Goal: Information Seeking & Learning: Learn about a topic

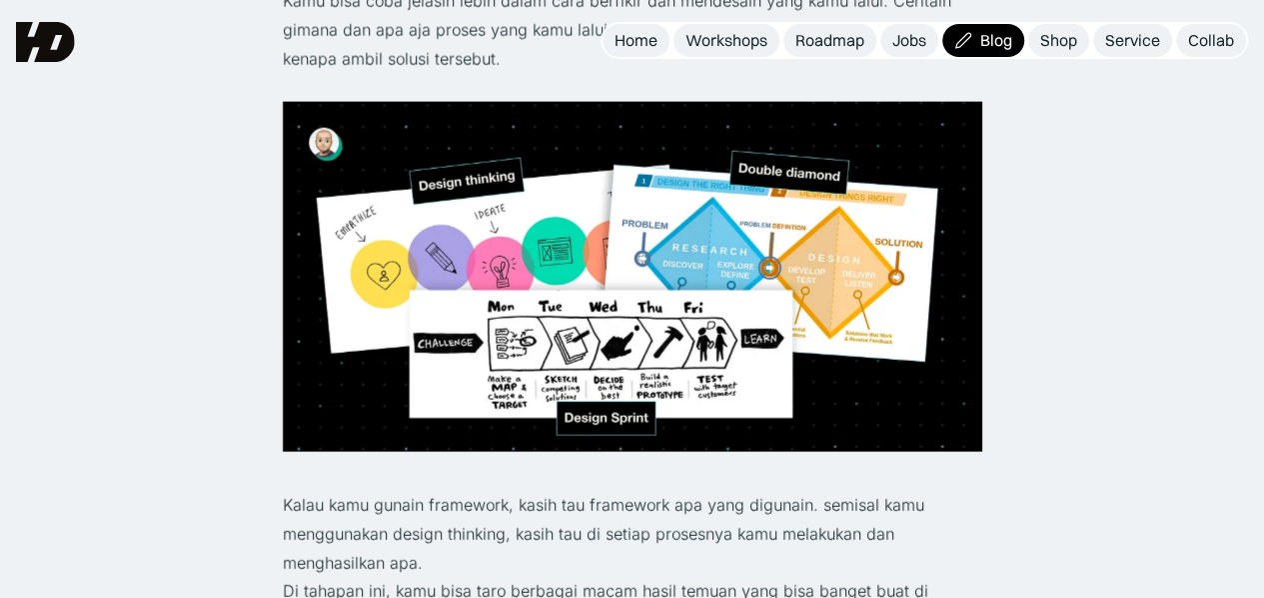
scroll to position [2098, 0]
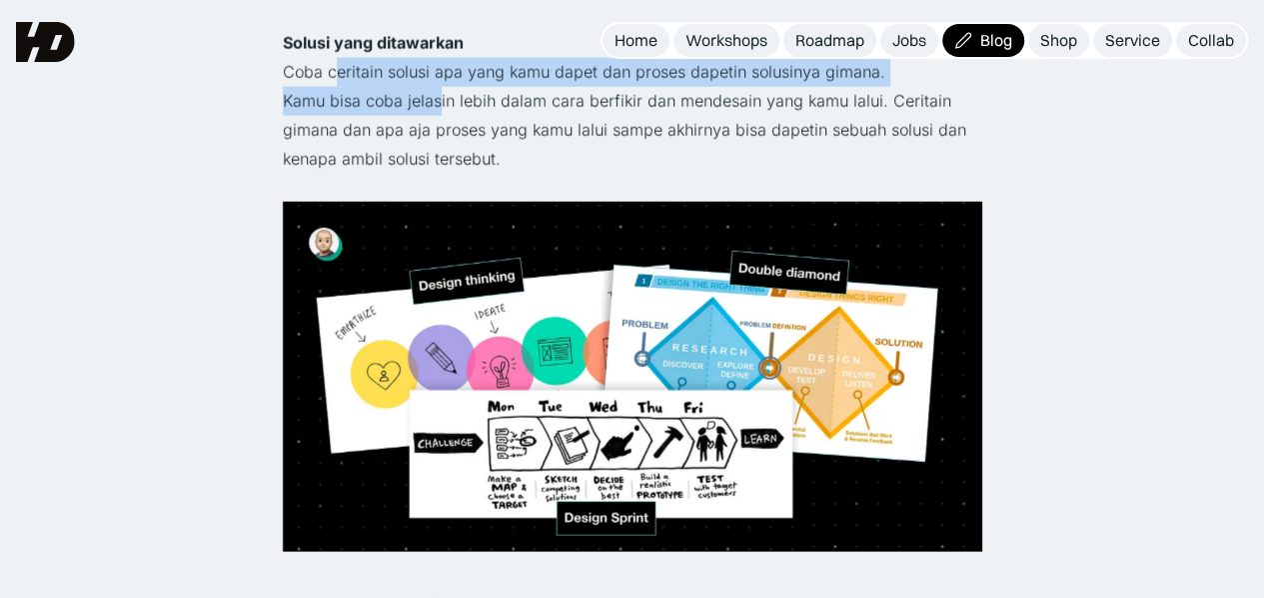
drag, startPoint x: 334, startPoint y: 84, endPoint x: 438, endPoint y: 105, distance: 106.0
click at [438, 105] on div "Buat UI UX Designer, bisa dibilang portfolio itu kaya senjata perang utama yang…" at bounding box center [632, 417] width 699 height 3367
click at [438, 105] on p "Kamu bisa coba jelasin lebih dalam cara berfikir dan mendesain yang kamu lalui.…" at bounding box center [632, 130] width 699 height 86
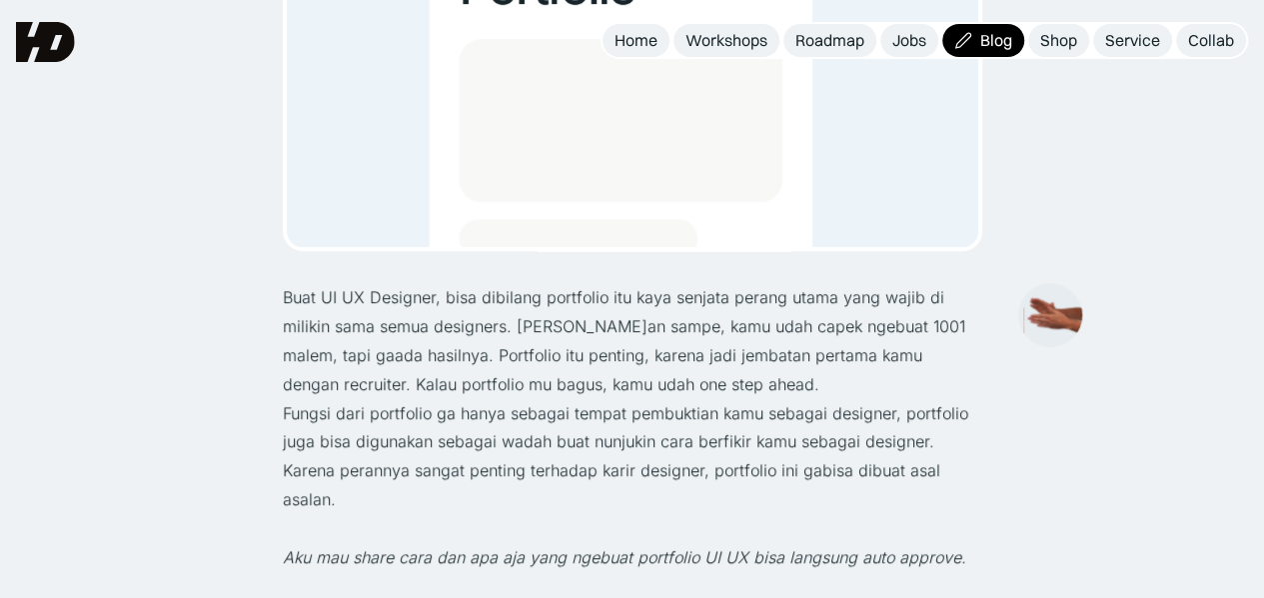
scroll to position [500, 0]
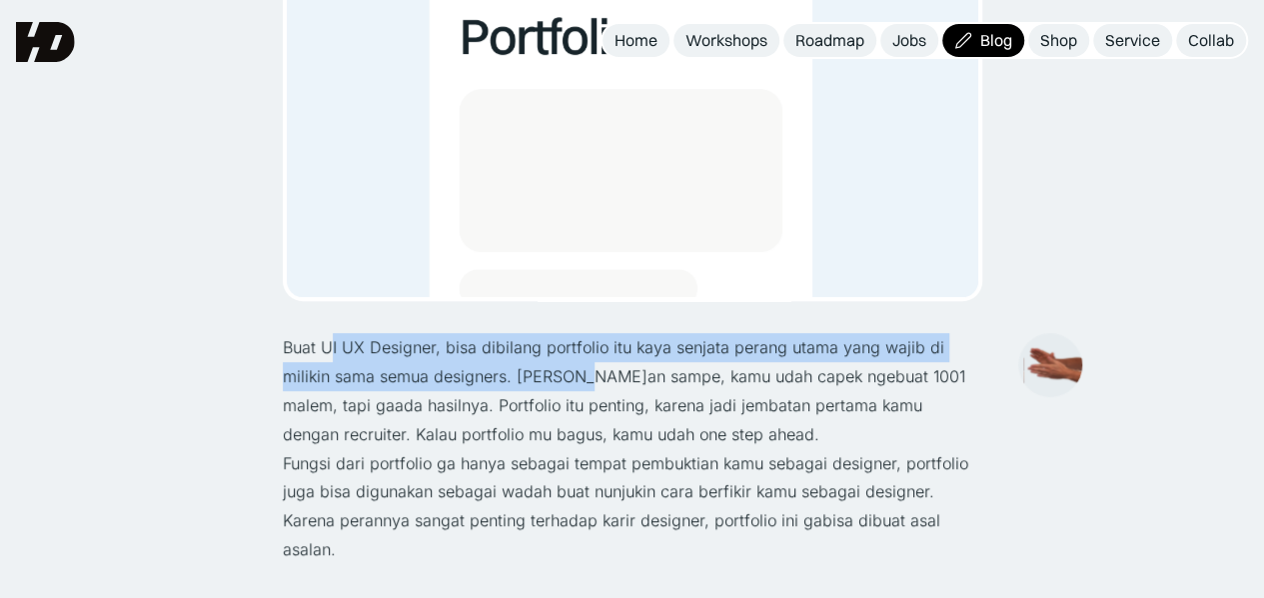
drag, startPoint x: 334, startPoint y: 360, endPoint x: 530, endPoint y: 374, distance: 196.4
click at [530, 374] on p "Buat UI UX Designer, bisa dibilang portfolio itu kaya senjata perang utama yang…" at bounding box center [632, 390] width 699 height 115
click at [521, 374] on p "Buat UI UX Designer, bisa dibilang portfolio itu kaya senjata perang utama yang…" at bounding box center [632, 390] width 699 height 115
click at [378, 375] on p "Buat UI UX Designer, bisa dibilang portfolio itu kaya senjata perang utama yang…" at bounding box center [632, 390] width 699 height 115
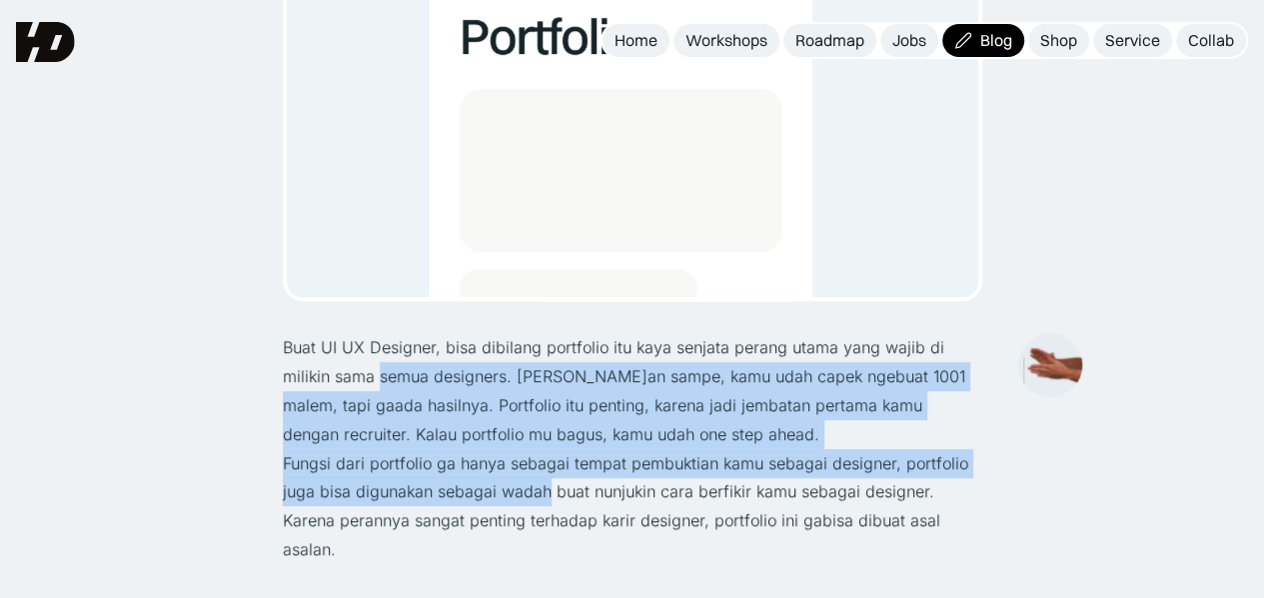
drag, startPoint x: 328, startPoint y: 385, endPoint x: 547, endPoint y: 483, distance: 239.7
click at [547, 483] on p "Fungsi dari portfolio ga hanya sebagai tempat pembuktian kamu sebagai designer,…" at bounding box center [632, 506] width 699 height 115
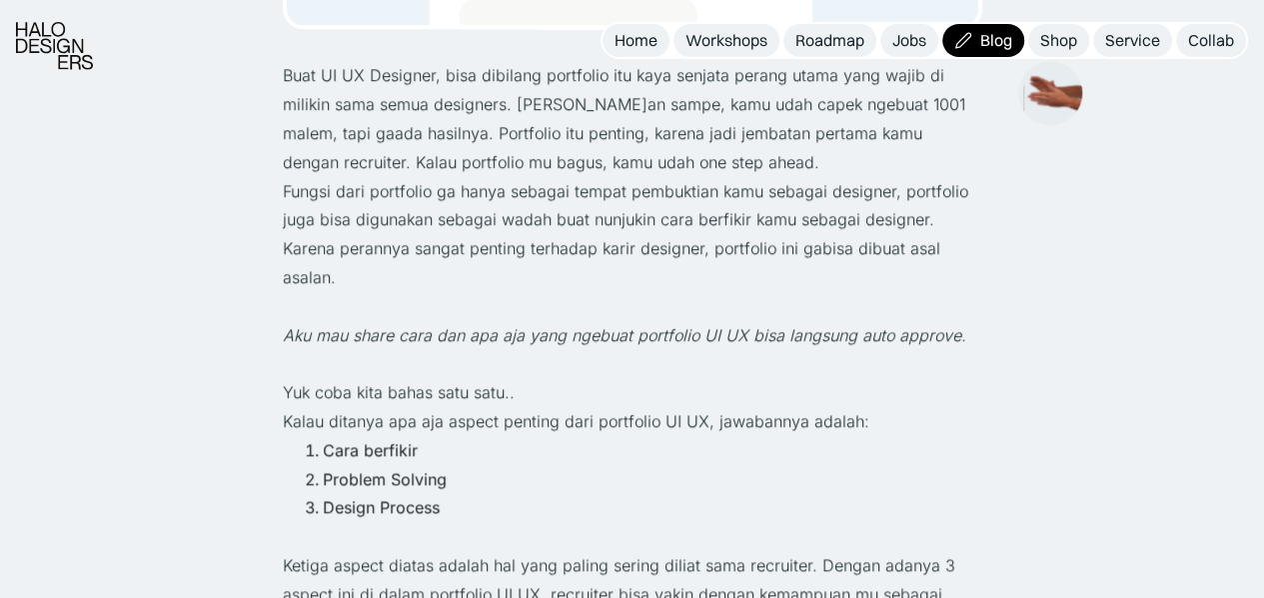
scroll to position [799, 0]
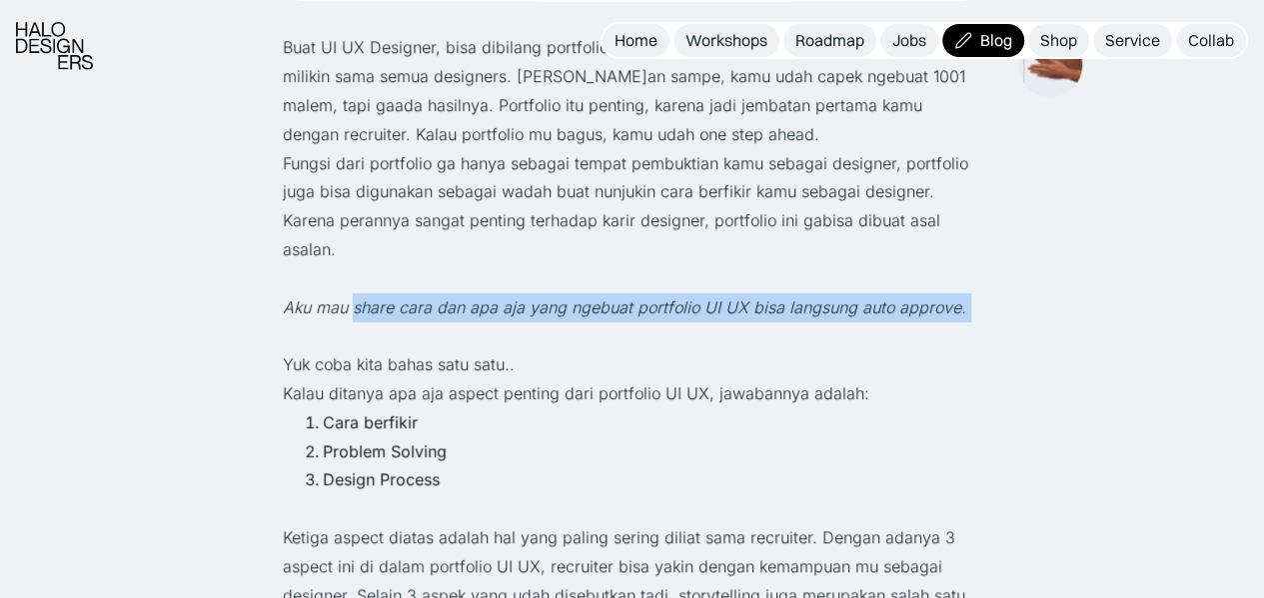
drag, startPoint x: 350, startPoint y: 305, endPoint x: 613, endPoint y: 336, distance: 264.6
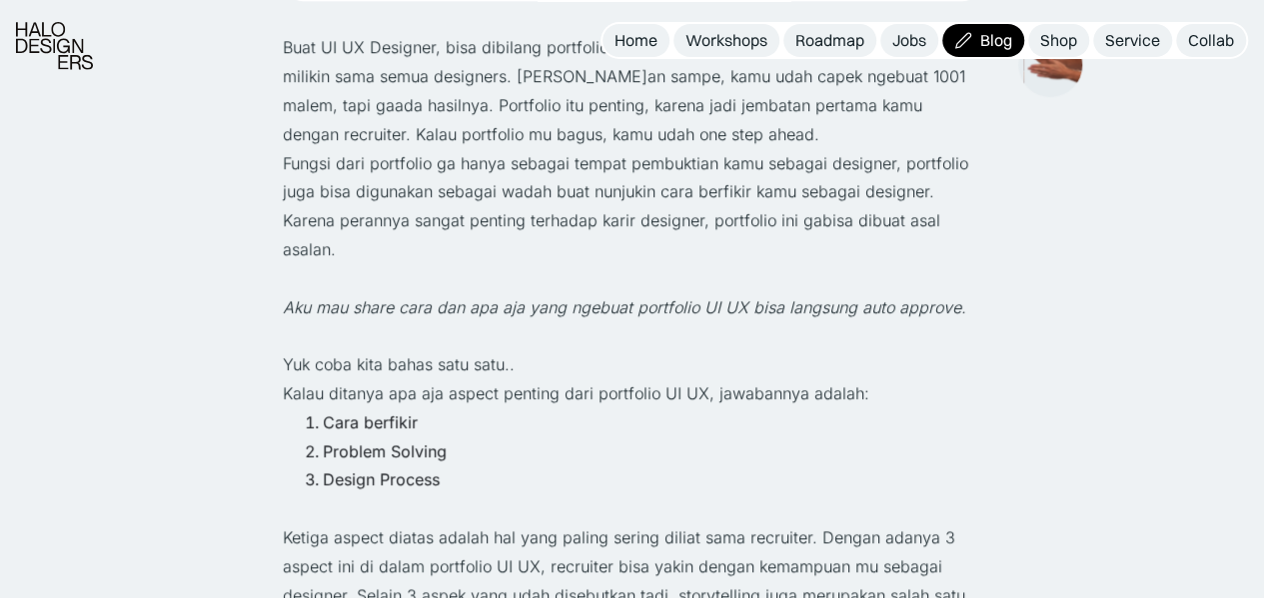
click at [404, 362] on p "Yuk coba kita bahas satu satu.." at bounding box center [632, 364] width 699 height 29
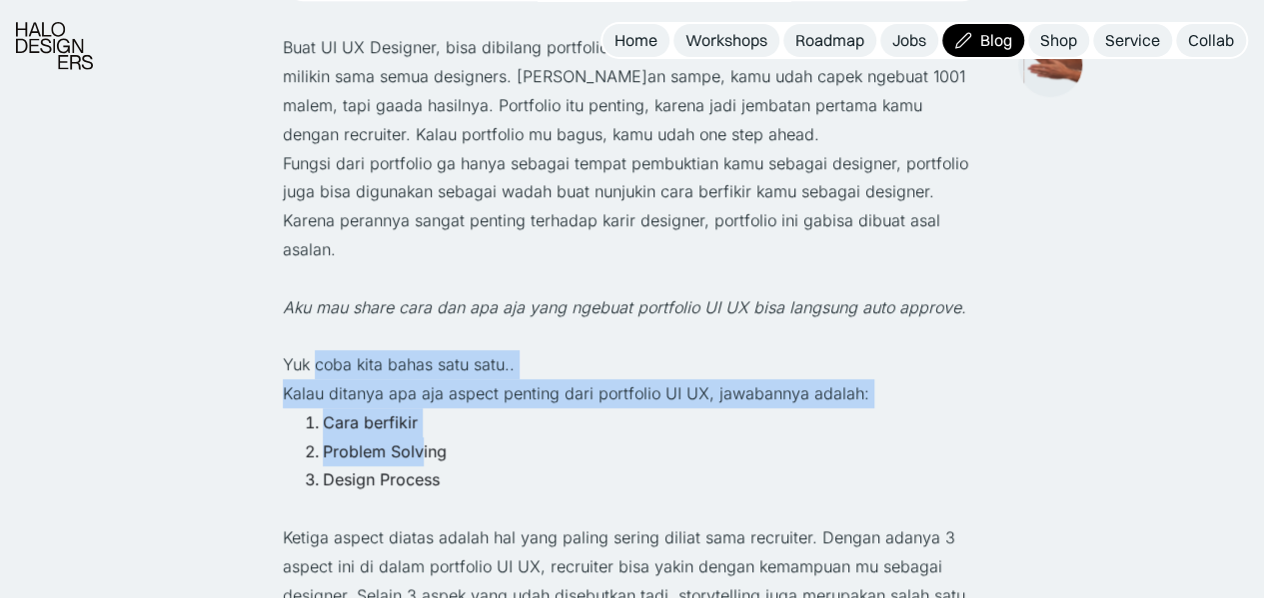
drag, startPoint x: 313, startPoint y: 376, endPoint x: 424, endPoint y: 439, distance: 127.5
click at [386, 439] on li "Problem Solving" at bounding box center [653, 451] width 660 height 29
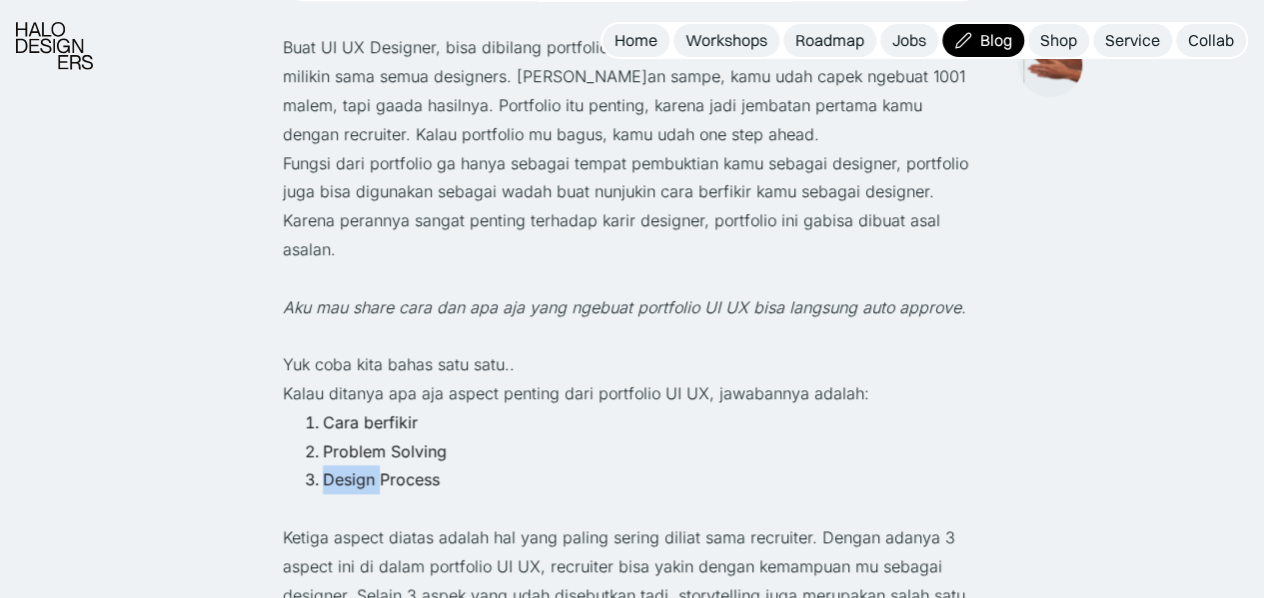
drag, startPoint x: 329, startPoint y: 473, endPoint x: 382, endPoint y: 480, distance: 53.4
click at [382, 480] on li "Design Process" at bounding box center [653, 479] width 660 height 29
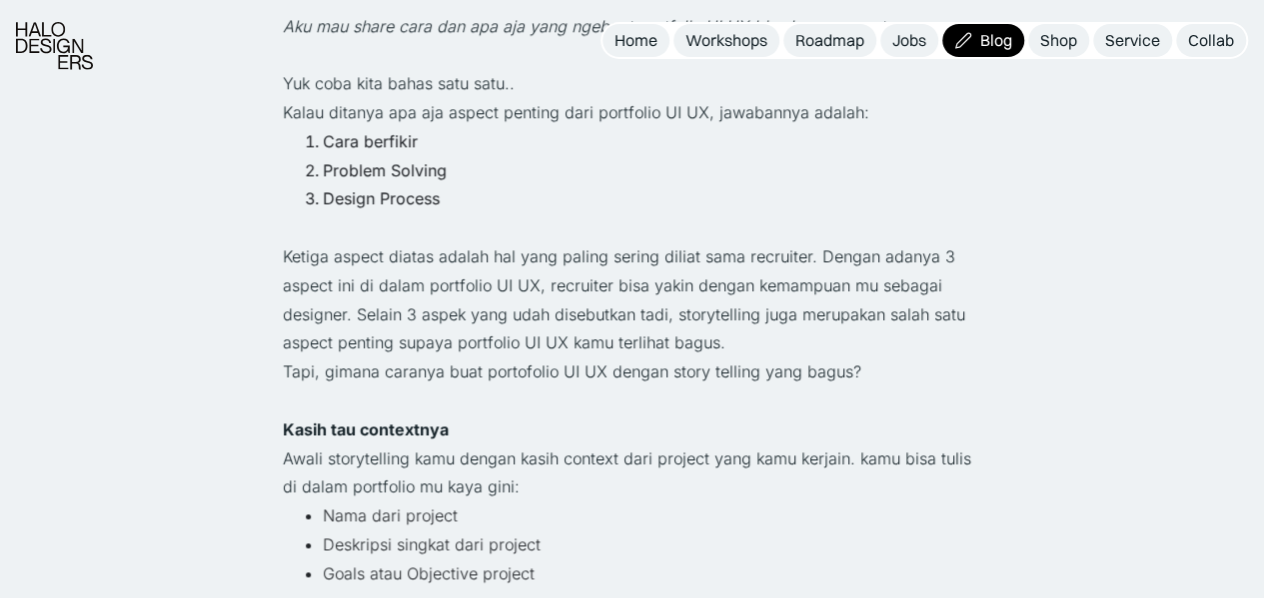
scroll to position [1099, 0]
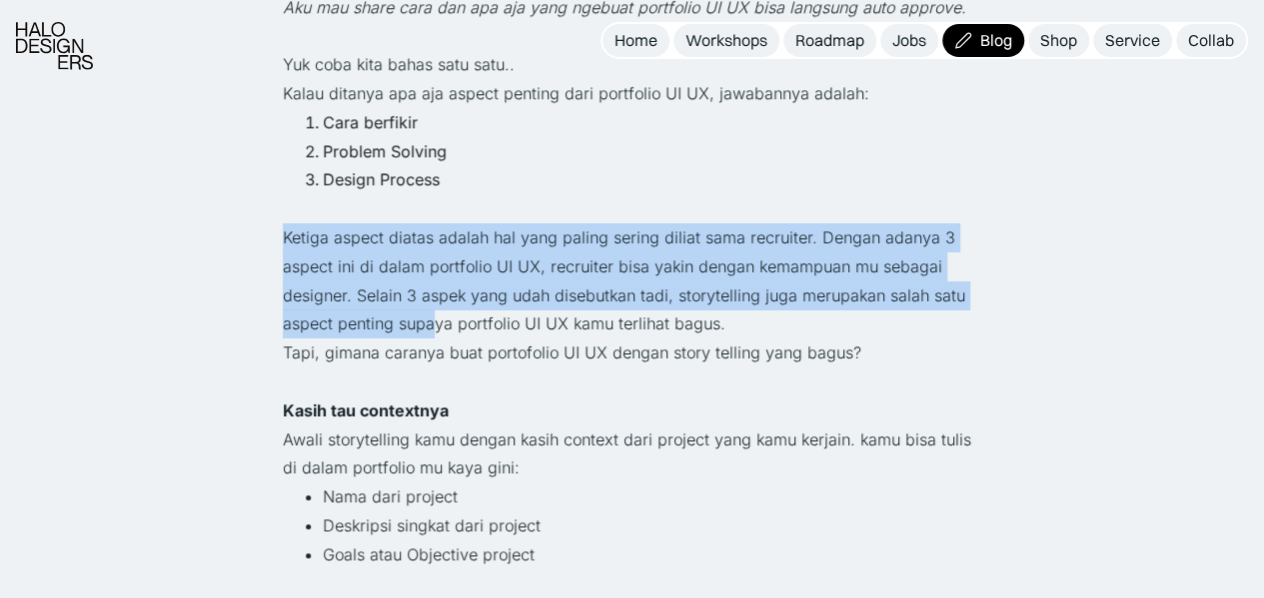
drag, startPoint x: 286, startPoint y: 232, endPoint x: 436, endPoint y: 335, distance: 181.8
click at [436, 335] on p "Ketiga aspect diatas adalah hal yang paling sering diliat sama recruiter. Denga…" at bounding box center [632, 280] width 699 height 115
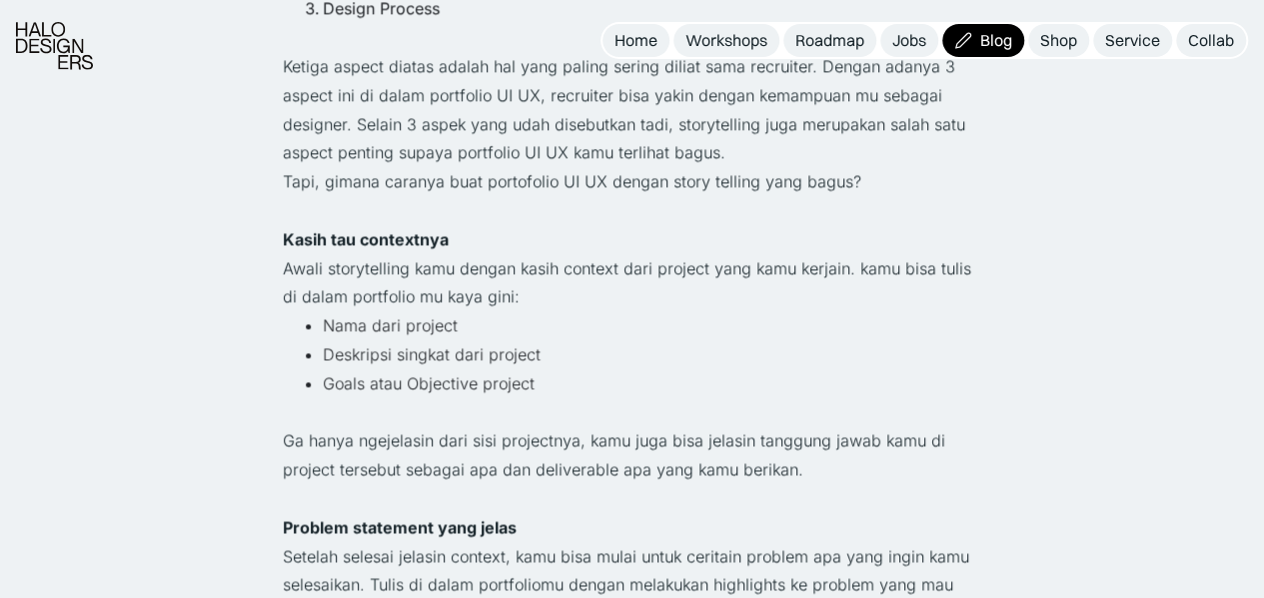
scroll to position [1299, 0]
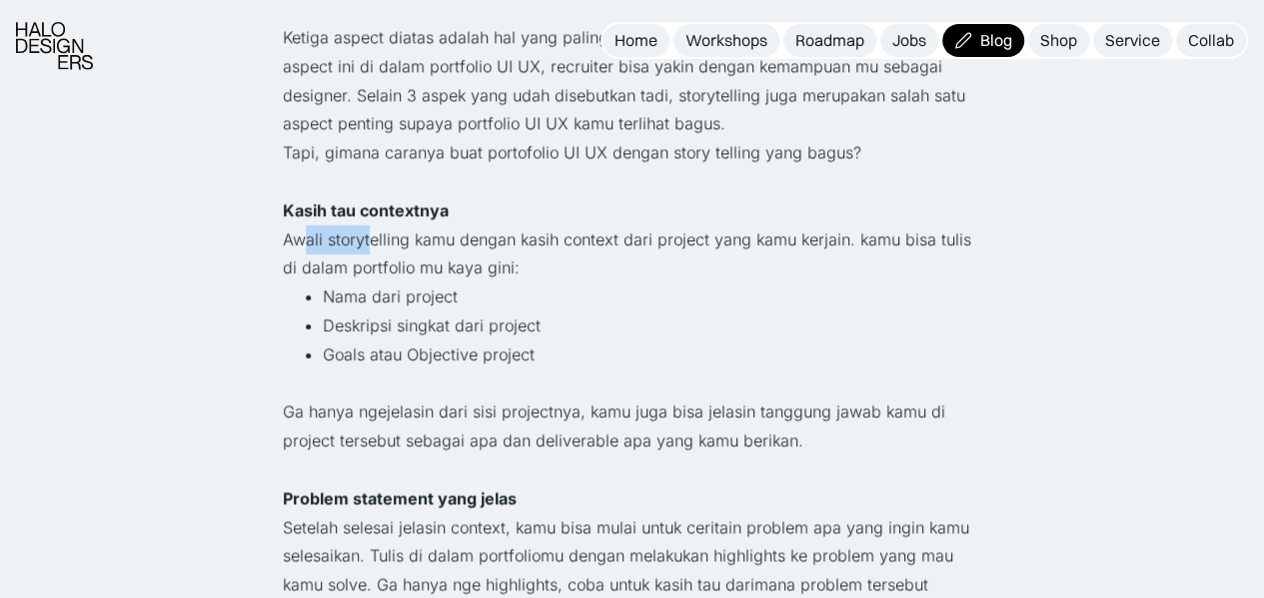
drag, startPoint x: 300, startPoint y: 238, endPoint x: 367, endPoint y: 248, distance: 67.7
click at [367, 248] on p "Awali storytelling kamu dengan kasih context dari project yang kamu kerjain. ka…" at bounding box center [632, 254] width 699 height 58
drag, startPoint x: 289, startPoint y: 284, endPoint x: 369, endPoint y: 294, distance: 80.6
click at [369, 294] on ul "Nama dari project Deskripsi singkat dari project Goals atau Objective project" at bounding box center [632, 325] width 699 height 86
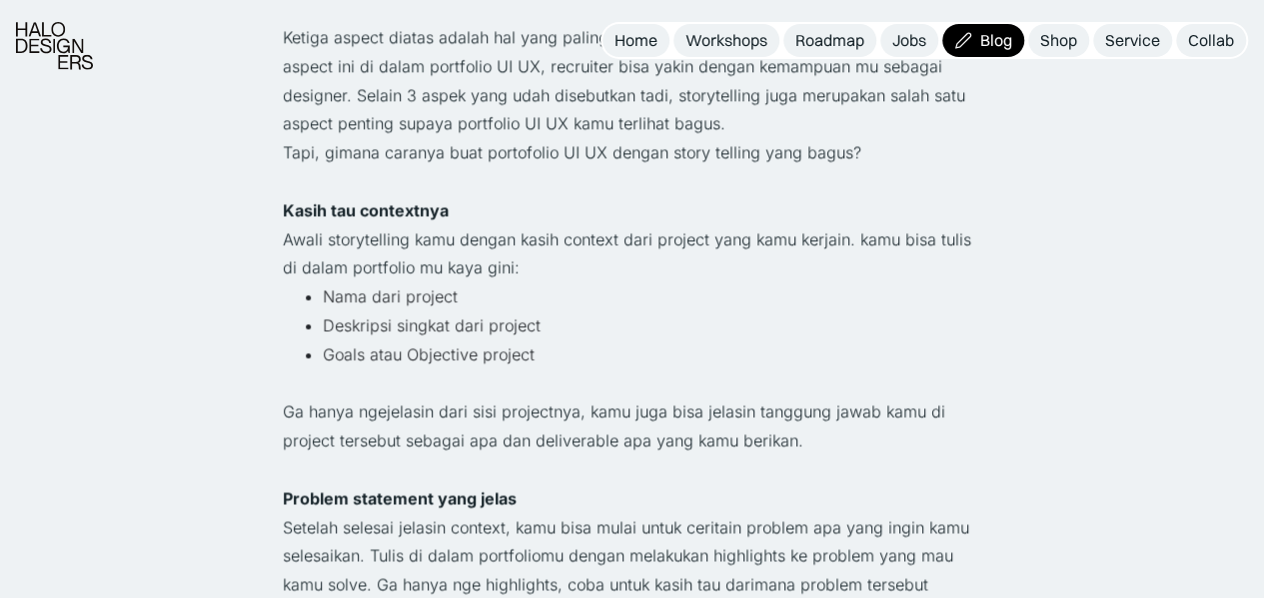
click at [408, 335] on li "Deskripsi singkat dari project" at bounding box center [653, 325] width 660 height 29
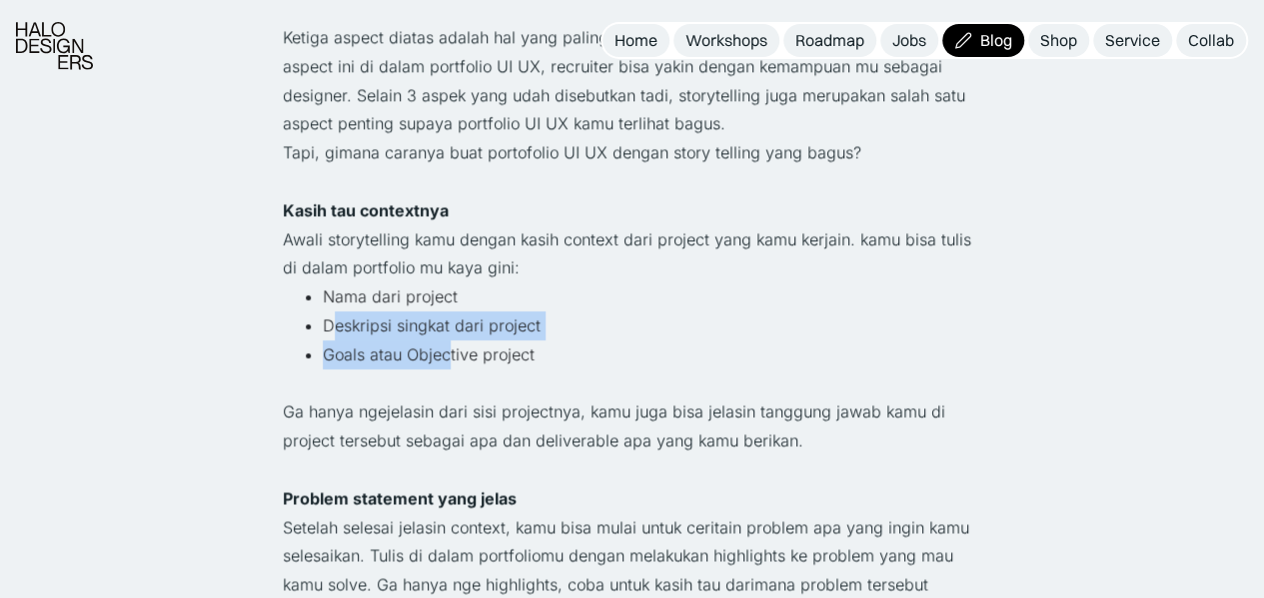
drag, startPoint x: 334, startPoint y: 336, endPoint x: 446, endPoint y: 357, distance: 113.9
click at [446, 357] on ul "Nama dari project Deskripsi singkat dari project Goals atau Objective project" at bounding box center [632, 325] width 699 height 86
click at [446, 357] on li "Goals atau Objective project" at bounding box center [653, 354] width 660 height 29
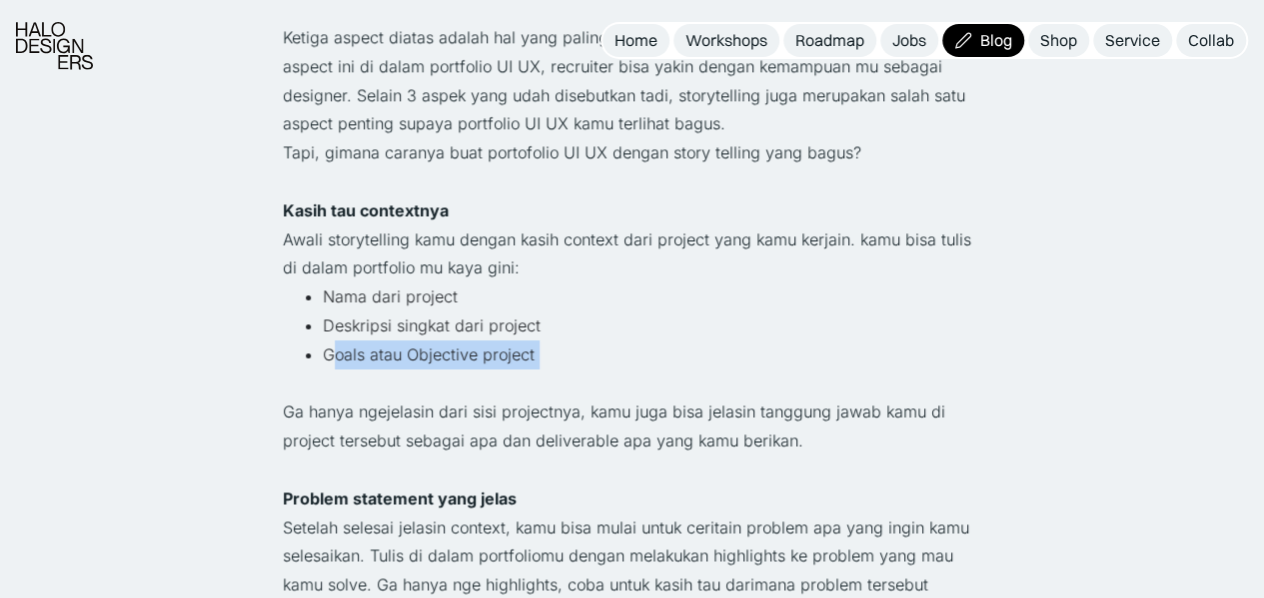
drag, startPoint x: 332, startPoint y: 350, endPoint x: 504, endPoint y: 376, distance: 173.8
click at [439, 402] on p "Ga hanya ngejelasin dari sisi projectnya, kamu juga bisa jelasin tanggung jawab…" at bounding box center [632, 426] width 699 height 58
drag, startPoint x: 349, startPoint y: 417, endPoint x: 384, endPoint y: 424, distance: 35.7
click at [386, 424] on p "Ga hanya ngejelasin dari sisi projectnya, kamu juga bisa jelasin tanggung jawab…" at bounding box center [632, 426] width 699 height 58
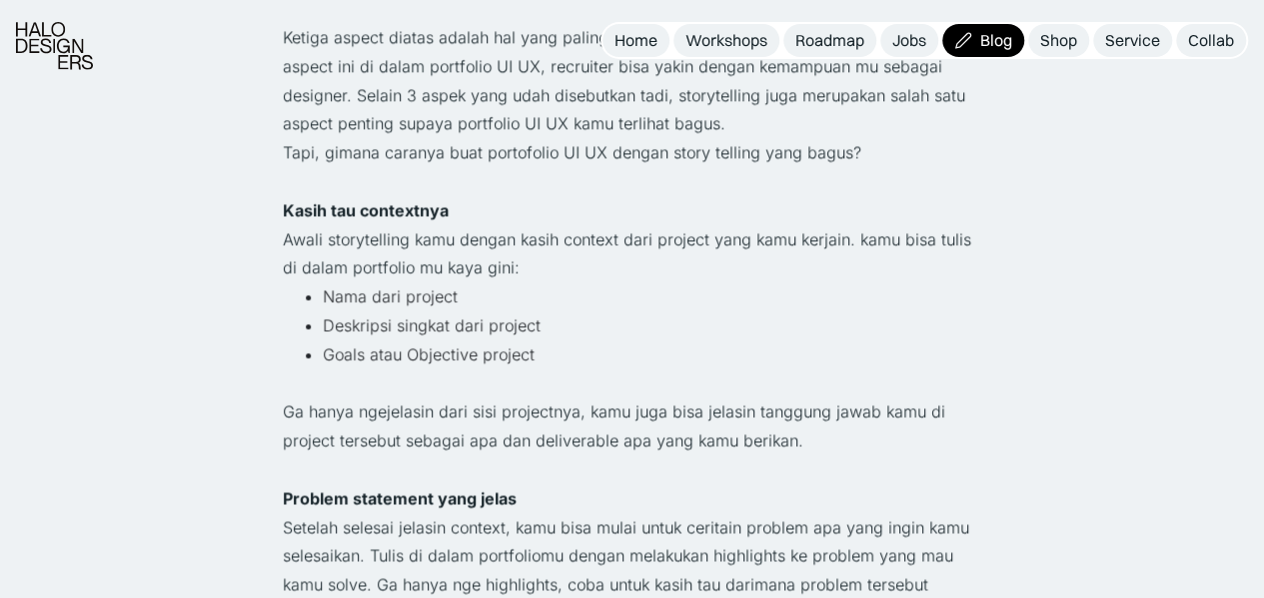
click at [326, 422] on p "Ga hanya ngejelasin dari sisi projectnya, kamu juga bisa jelasin tanggung jawab…" at bounding box center [632, 426] width 699 height 58
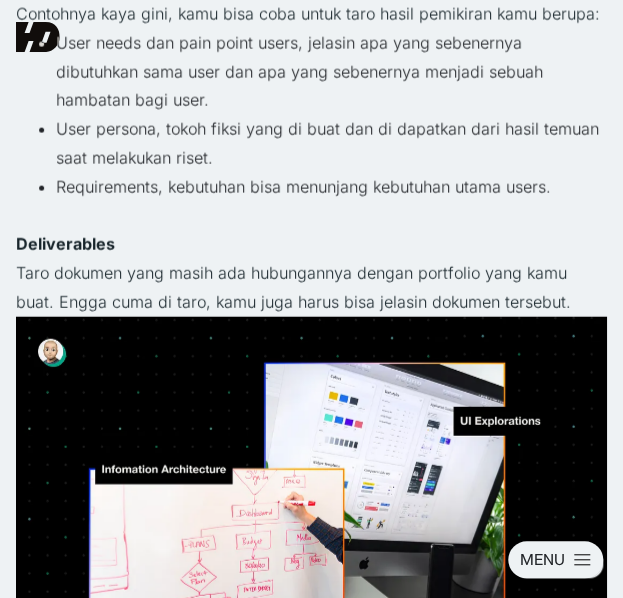
scroll to position [2898, 0]
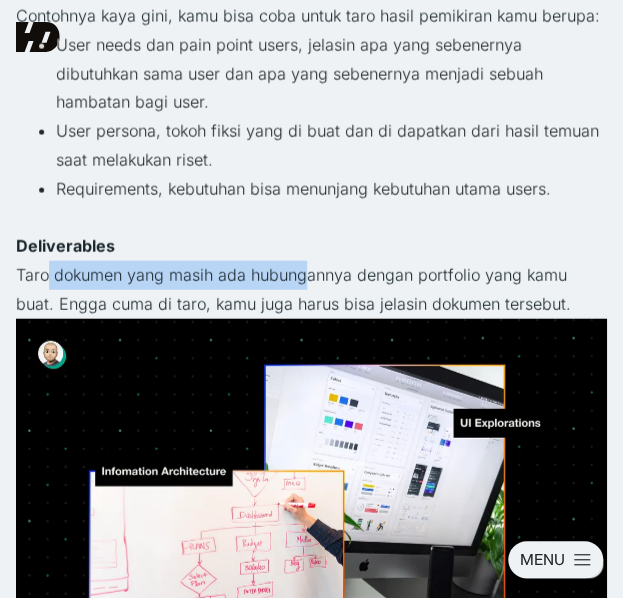
drag, startPoint x: 47, startPoint y: 257, endPoint x: 306, endPoint y: 261, distance: 258.8
click at [306, 261] on p "Taro dokumen yang masih ada hubungannya dengan portfolio yang kamu buat. Engga …" at bounding box center [311, 290] width 591 height 58
click at [305, 261] on p "Taro dokumen yang masih ada hubungannya dengan portfolio yang kamu buat. Engga …" at bounding box center [311, 290] width 591 height 58
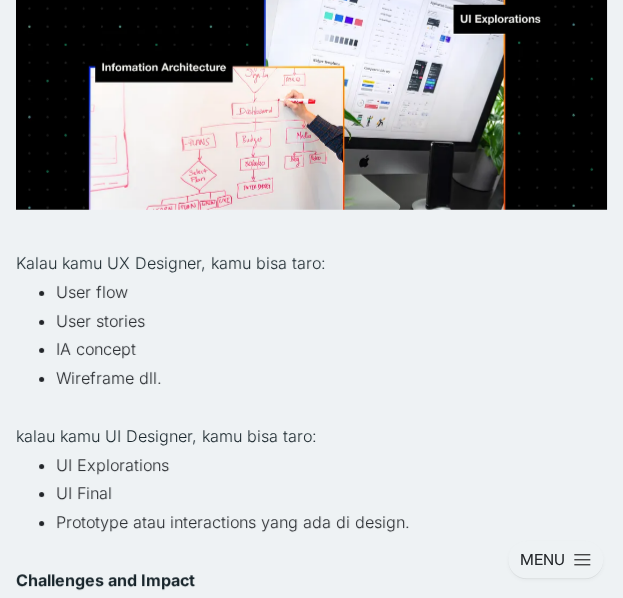
scroll to position [3397, 0]
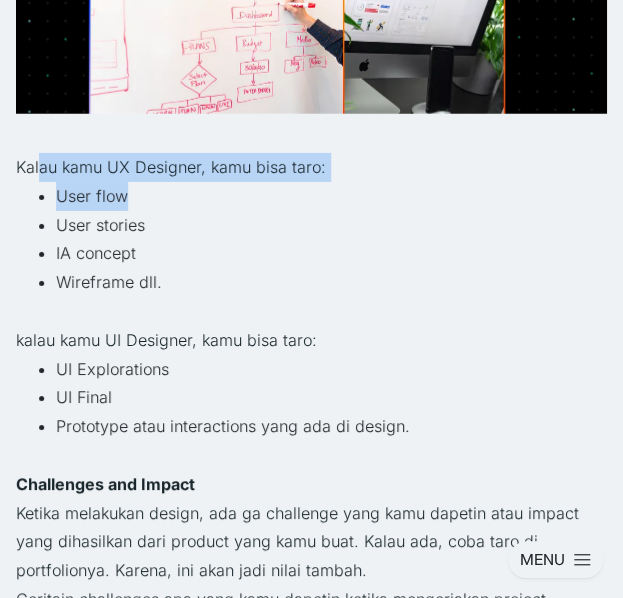
drag, startPoint x: 37, startPoint y: 147, endPoint x: 154, endPoint y: 167, distance: 118.6
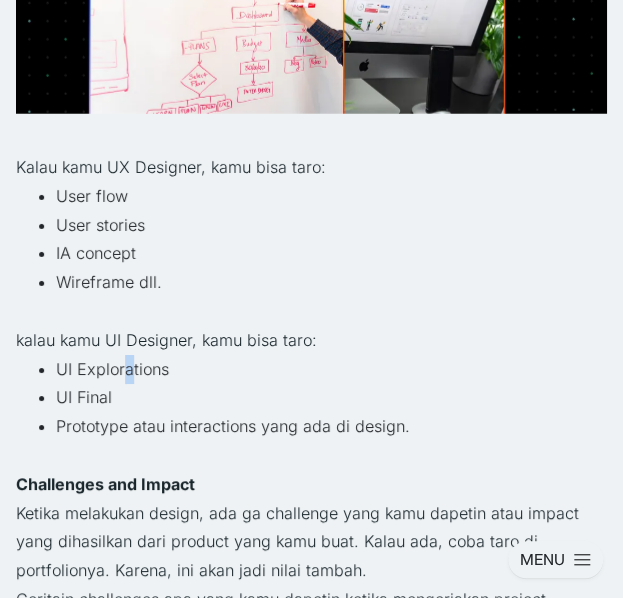
drag, startPoint x: 128, startPoint y: 347, endPoint x: 122, endPoint y: 324, distance: 23.8
click at [122, 355] on li "UI Explorations" at bounding box center [331, 369] width 551 height 29
drag, startPoint x: 98, startPoint y: 311, endPoint x: 177, endPoint y: 323, distance: 79.8
click at [177, 326] on p "kalau kamu UI Designer, kamu bisa taro:" at bounding box center [311, 340] width 591 height 29
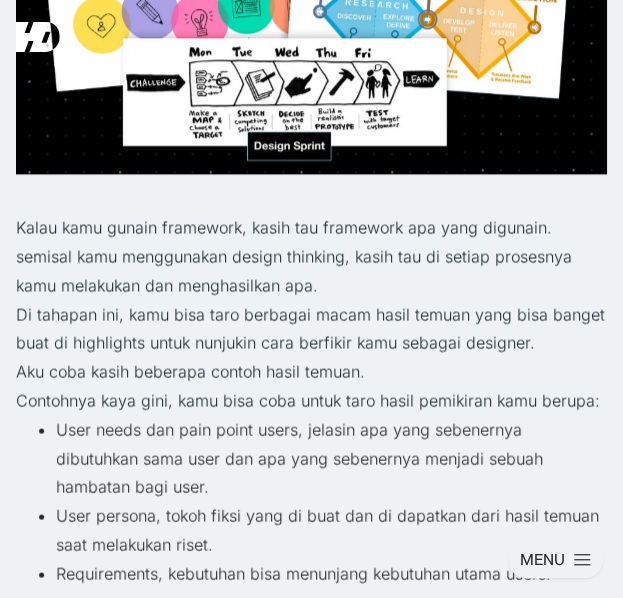
scroll to position [2398, 0]
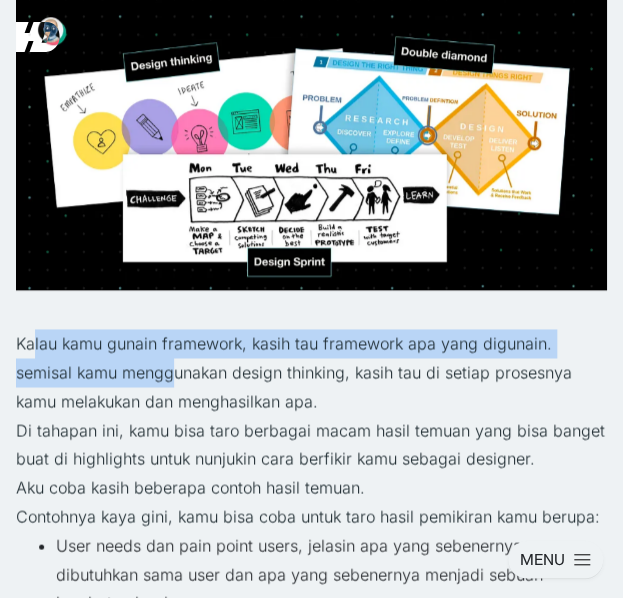
drag, startPoint x: 31, startPoint y: 321, endPoint x: 175, endPoint y: 333, distance: 144.4
click at [175, 333] on p "Kalau kamu gunain framework, kasih tau framework apa yang digunain. semisal kam…" at bounding box center [311, 372] width 591 height 86
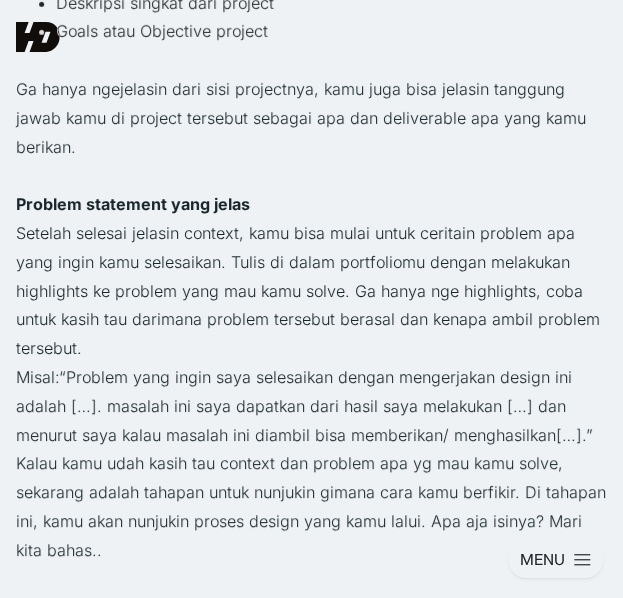
scroll to position [1499, 0]
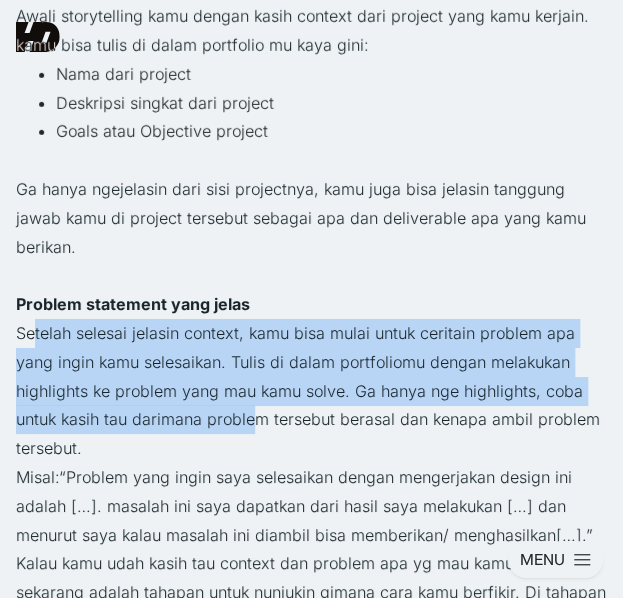
drag, startPoint x: 34, startPoint y: 300, endPoint x: 258, endPoint y: 382, distance: 238.4
click at [258, 382] on p "Setelah selesai jelasin context, kamu bisa mulai untuk ceritain problem apa yan…" at bounding box center [311, 391] width 591 height 144
click at [245, 363] on p "Setelah selesai jelasin context, kamu bisa mulai untuk ceritain problem apa yan…" at bounding box center [311, 391] width 591 height 144
click at [236, 357] on p "Setelah selesai jelasin context, kamu bisa mulai untuk ceritain problem apa yan…" at bounding box center [311, 391] width 591 height 144
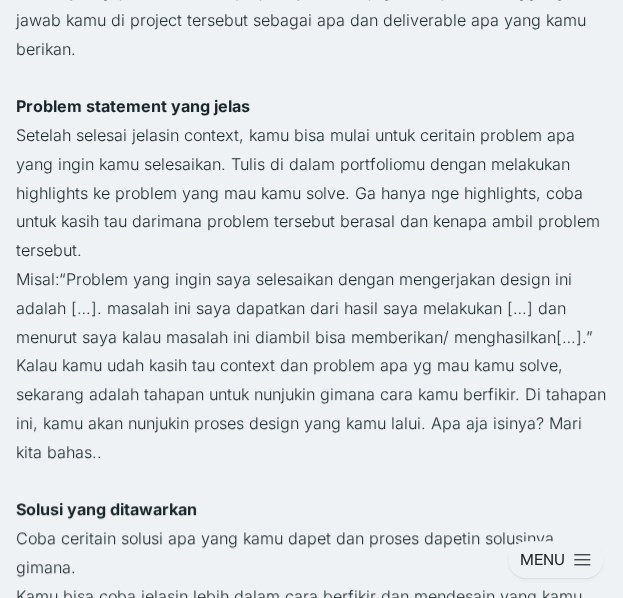
scroll to position [1799, 0]
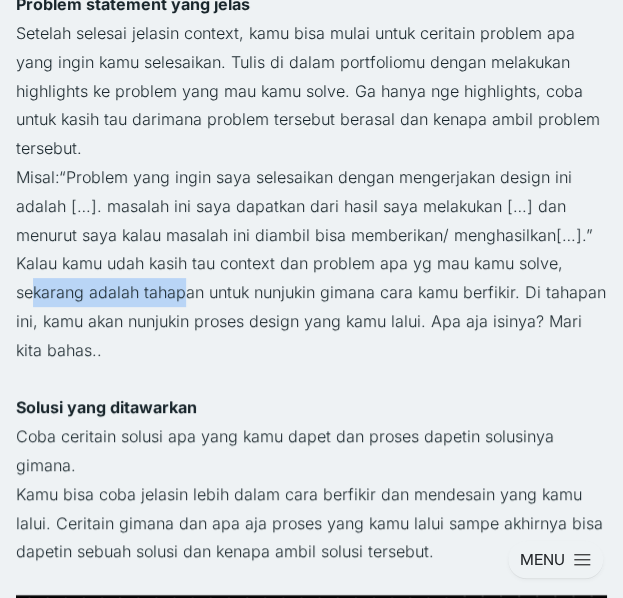
drag, startPoint x: 30, startPoint y: 263, endPoint x: 184, endPoint y: 278, distance: 154.6
click at [184, 278] on p "Kalau kamu udah kasih tau context dan problem apa yg mau kamu solve, sekarang a…" at bounding box center [311, 306] width 591 height 115
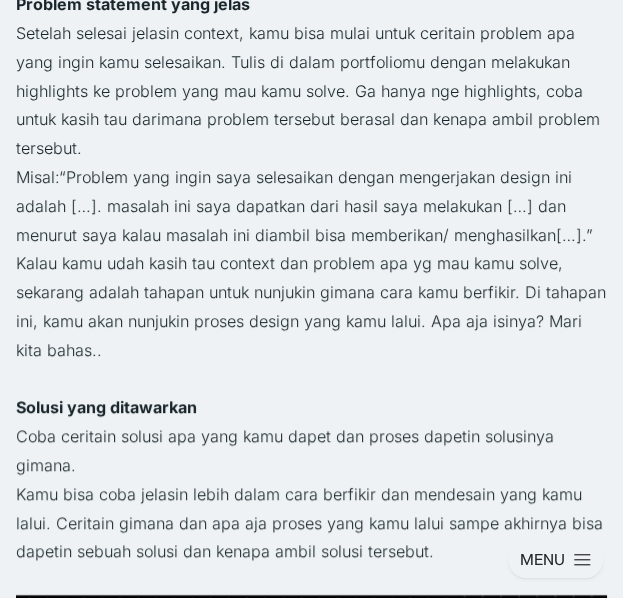
click at [193, 271] on p "Kalau kamu udah kasih tau context dan problem apa yg mau kamu solve, sekarang a…" at bounding box center [311, 306] width 591 height 115
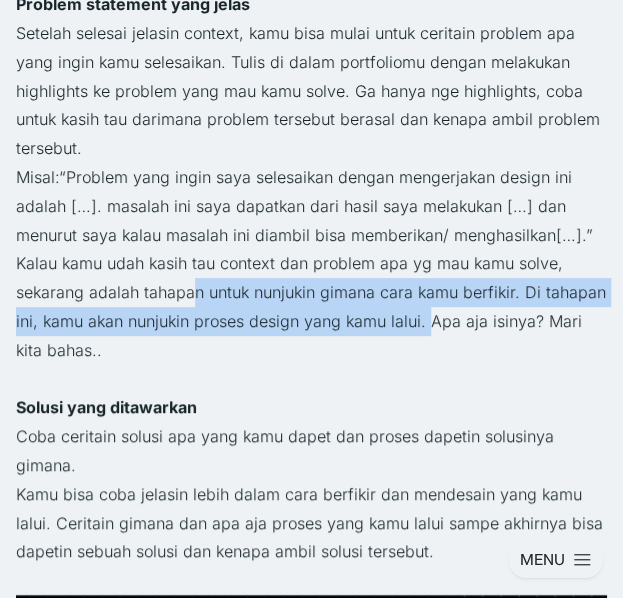
drag, startPoint x: 191, startPoint y: 263, endPoint x: 432, endPoint y: 284, distance: 241.7
click at [432, 284] on p "Kalau kamu udah kasih tau context dan problem apa yg mau kamu solve, sekarang a…" at bounding box center [311, 306] width 591 height 115
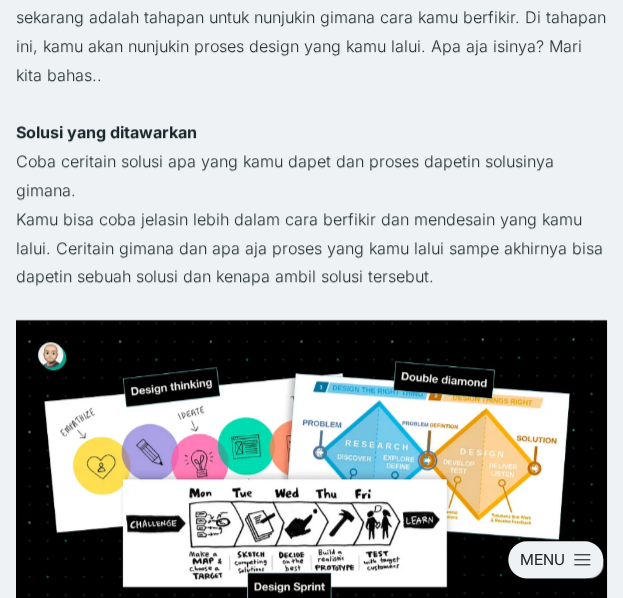
scroll to position [2098, 0]
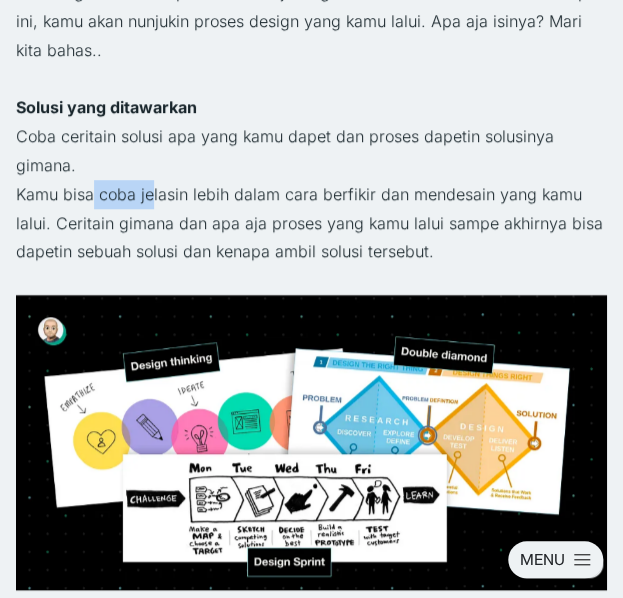
drag, startPoint x: 89, startPoint y: 170, endPoint x: 151, endPoint y: 175, distance: 62.2
click at [151, 180] on p "Kamu bisa coba jelasin lebih dalam cara berfikir dan mendesain yang kamu lalui.…" at bounding box center [311, 223] width 591 height 86
click at [146, 180] on p "Kamu bisa coba jelasin lebih dalam cara berfikir dan mendesain yang kamu lalui.…" at bounding box center [311, 223] width 591 height 86
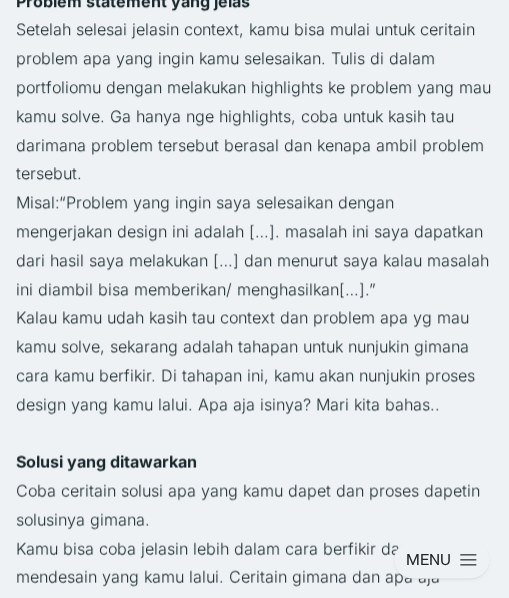
scroll to position [1899, 0]
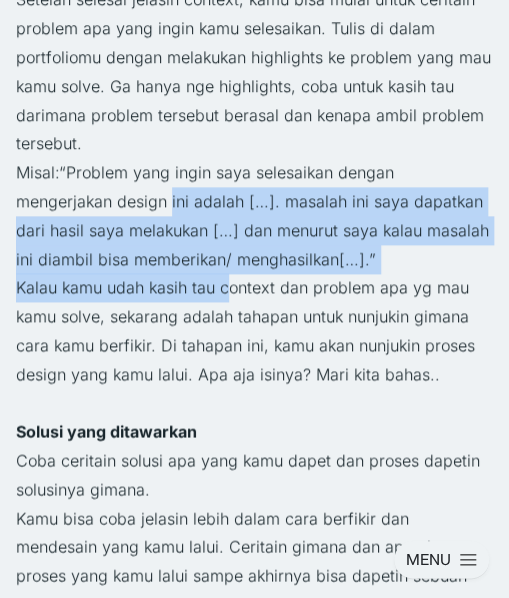
drag, startPoint x: 72, startPoint y: 199, endPoint x: 232, endPoint y: 280, distance: 179.2
click at [232, 281] on p "Kalau kamu udah kasih tau context dan problem apa yg mau kamu solve, sekarang a…" at bounding box center [254, 330] width 477 height 115
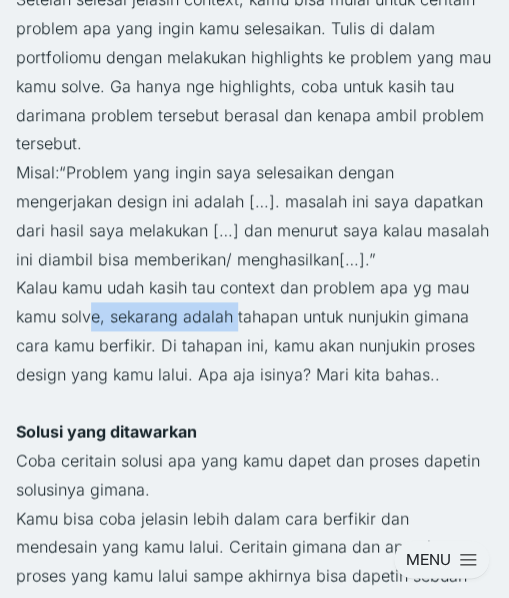
drag, startPoint x: 90, startPoint y: 325, endPoint x: 234, endPoint y: 331, distance: 144.0
click at [234, 331] on p "Kalau kamu udah kasih tau context dan problem apa yg mau kamu solve, sekarang a…" at bounding box center [254, 330] width 477 height 115
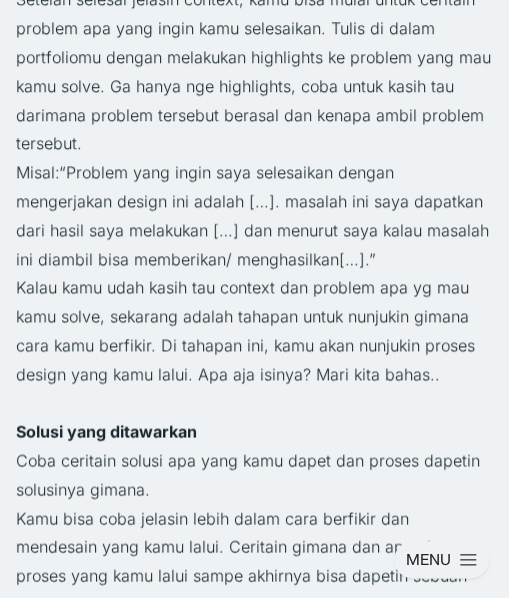
click at [244, 350] on p "Kalau kamu udah kasih tau context dan problem apa yg mau kamu solve, sekarang a…" at bounding box center [254, 330] width 477 height 115
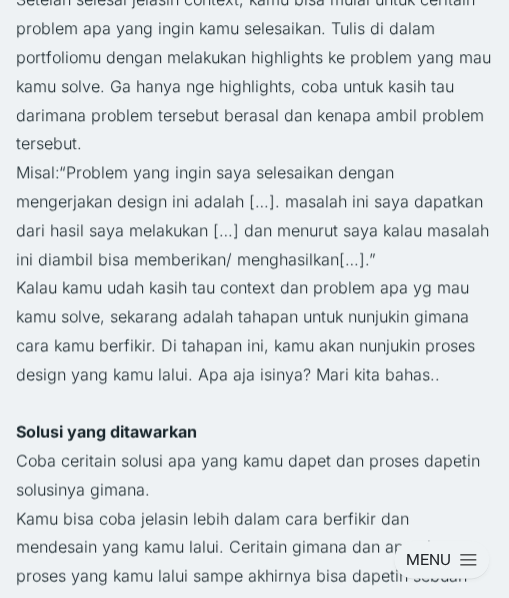
click at [195, 347] on p "Kalau kamu udah kasih tau context dan problem apa yg mau kamu solve, sekarang a…" at bounding box center [254, 330] width 477 height 115
drag, startPoint x: 150, startPoint y: 364, endPoint x: 178, endPoint y: 372, distance: 29.1
click at [178, 372] on p "Kalau kamu udah kasih tau context dan problem apa yg mau kamu solve, sekarang a…" at bounding box center [254, 330] width 477 height 115
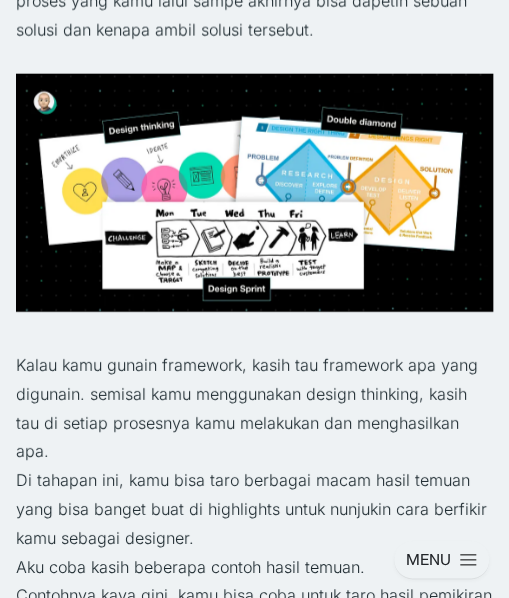
scroll to position [2498, 0]
